Goal: Information Seeking & Learning: Learn about a topic

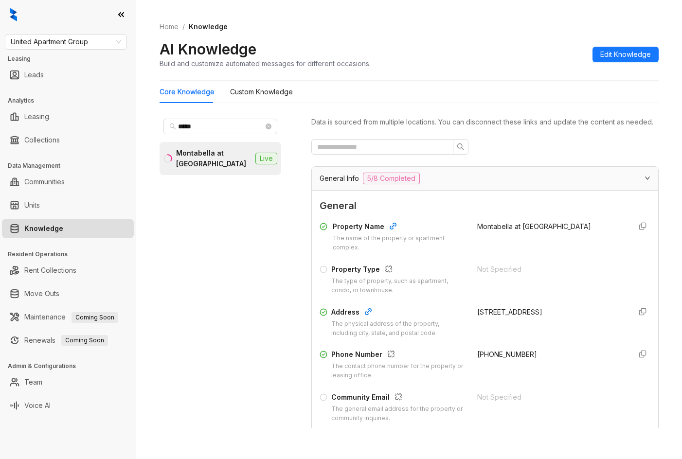
scroll to position [1508, 0]
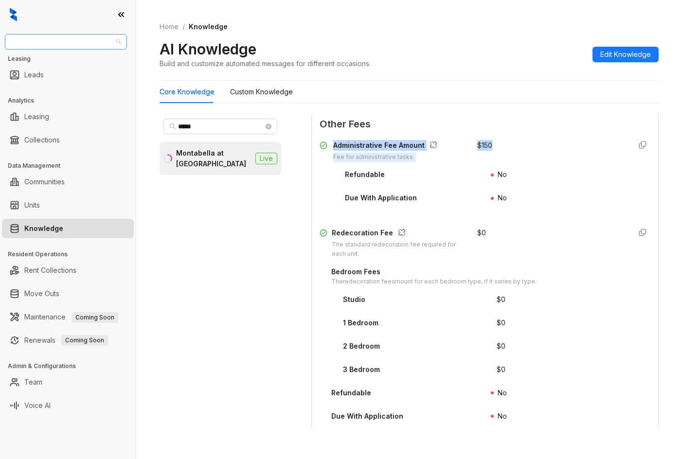
click at [45, 41] on span "United Apartment Group" at bounding box center [66, 42] width 110 height 15
click at [28, 40] on span "United Apartment Group" at bounding box center [66, 42] width 110 height 15
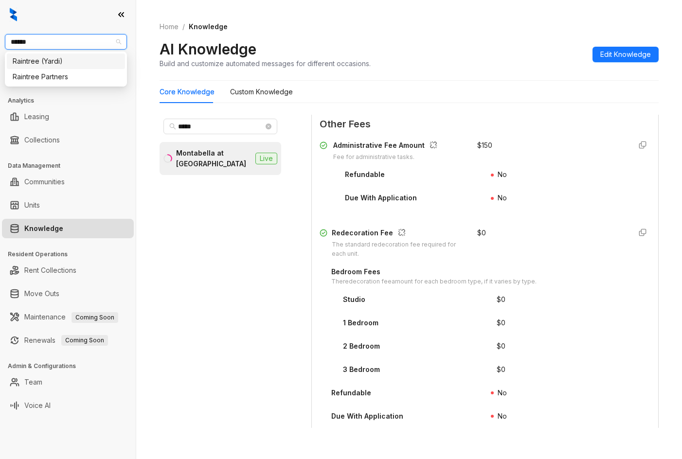
type input "*******"
click at [45, 77] on div "Raintree Partners" at bounding box center [66, 77] width 107 height 11
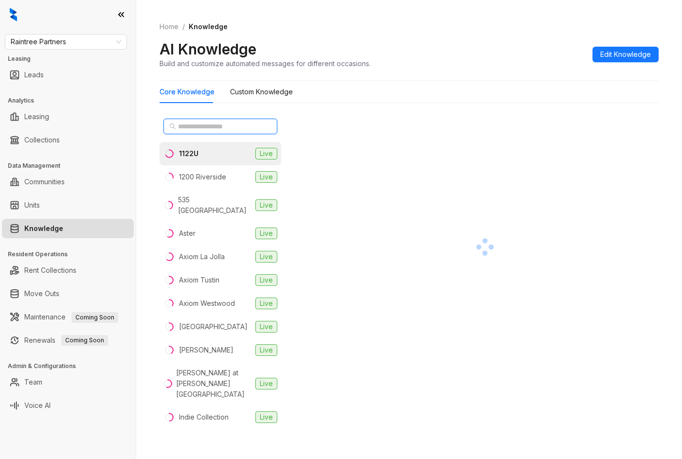
click at [197, 128] on input "text" at bounding box center [221, 126] width 86 height 11
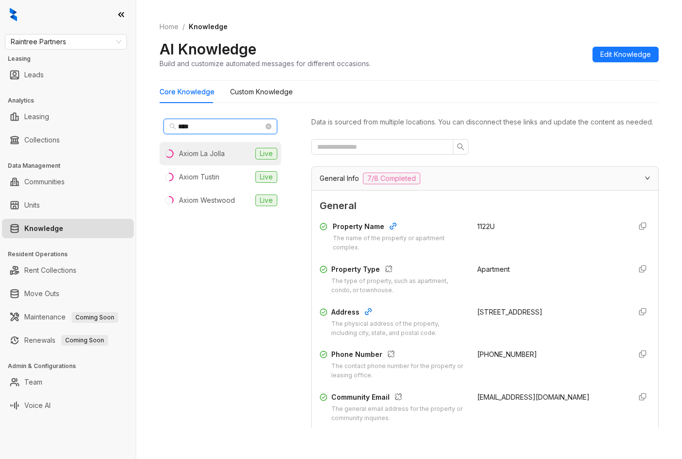
type input "****"
click at [196, 156] on div "Axiom La Jolla" at bounding box center [202, 153] width 46 height 11
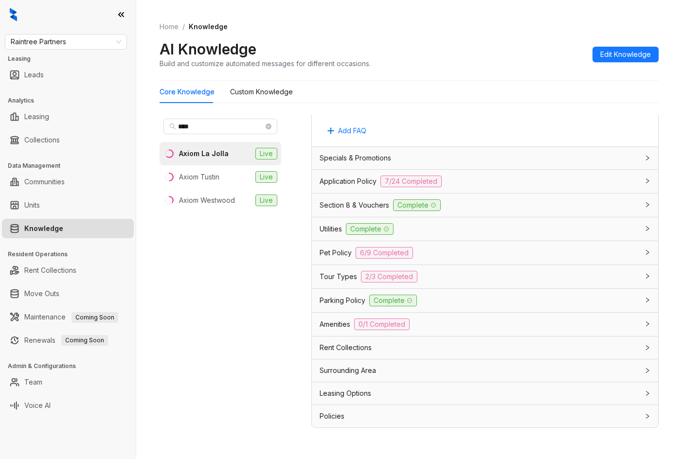
scroll to position [31, 0]
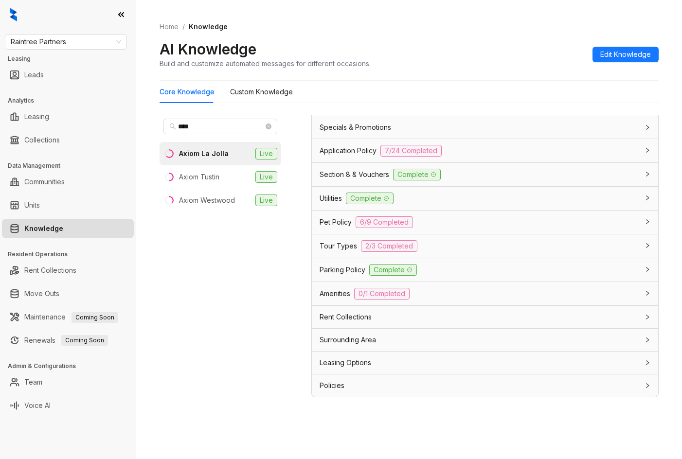
click at [411, 364] on div "Leasing Options" at bounding box center [479, 363] width 319 height 11
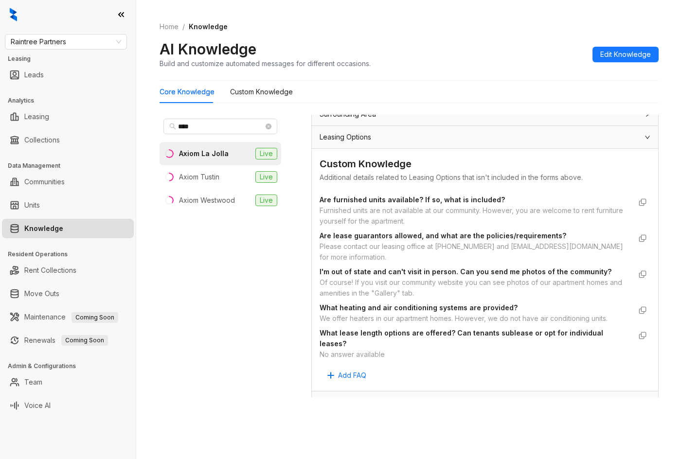
scroll to position [929, 0]
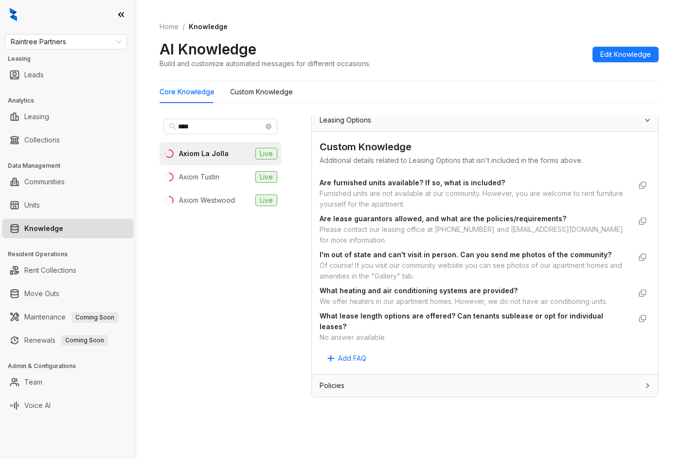
click at [377, 381] on div "Policies" at bounding box center [479, 385] width 319 height 11
click at [385, 393] on div "Policies" at bounding box center [485, 386] width 346 height 22
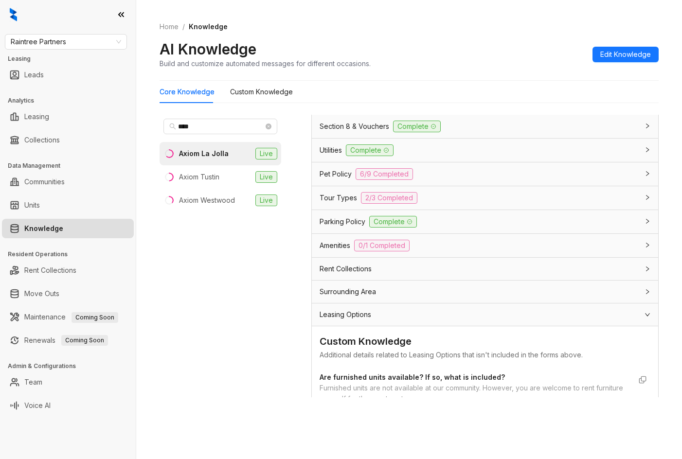
click at [402, 320] on div "Leasing Options" at bounding box center [479, 314] width 319 height 11
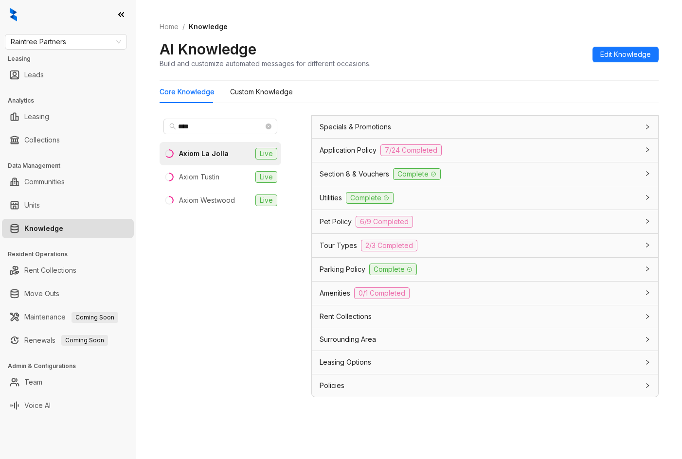
scroll to position [697, 0]
click at [418, 304] on div "Amenities 0/1 Completed" at bounding box center [485, 293] width 346 height 23
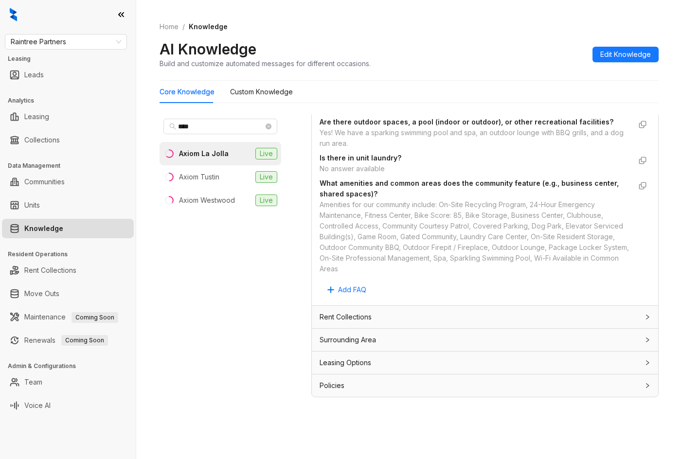
scroll to position [1021, 0]
